Goal: Communication & Community: Ask a question

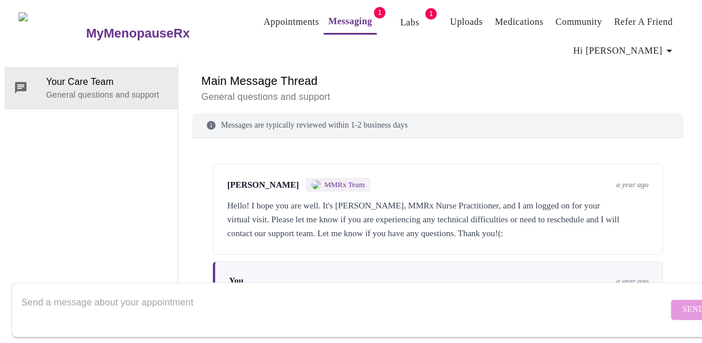
scroll to position [915, 0]
